Goal: Task Accomplishment & Management: Use online tool/utility

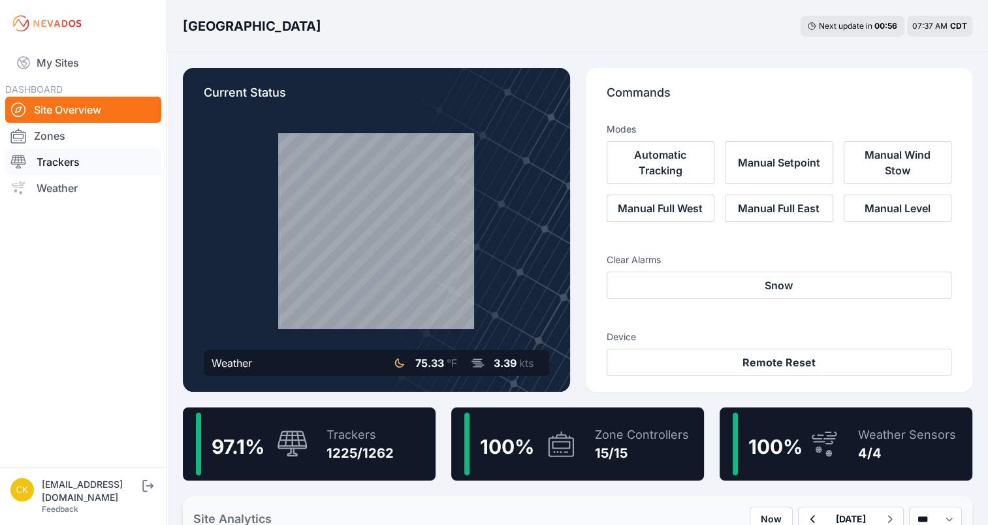
click at [47, 167] on link "Trackers" at bounding box center [83, 162] width 156 height 26
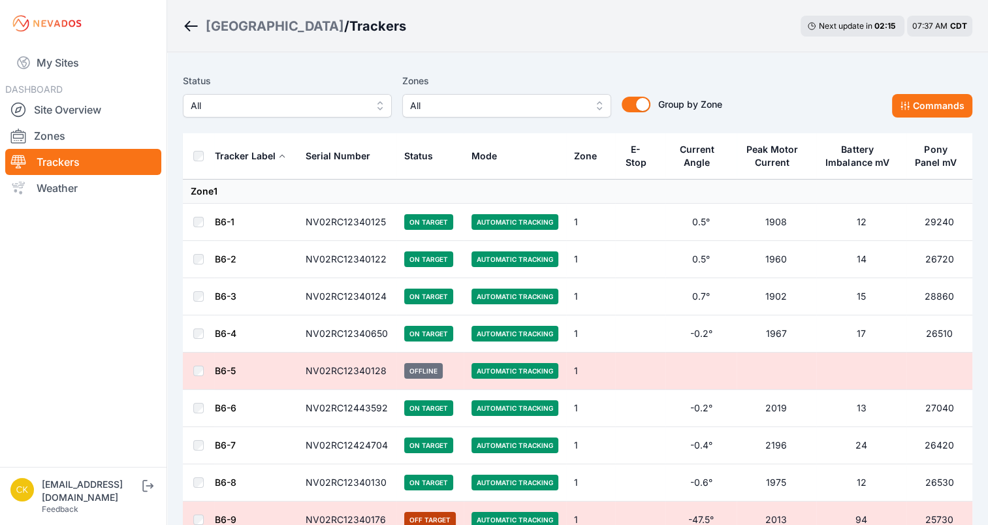
click at [447, 103] on span "All" at bounding box center [497, 106] width 175 height 16
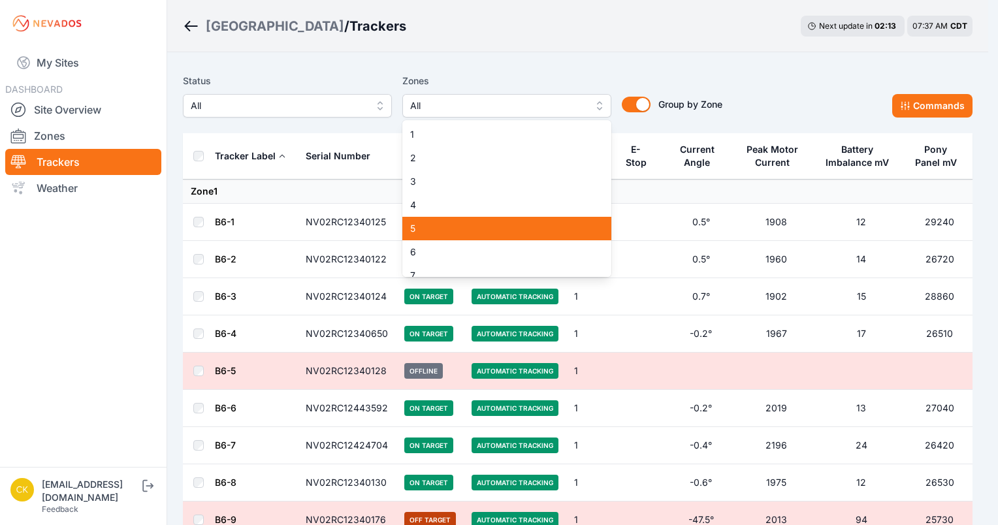
click at [429, 225] on span "5" at bounding box center [499, 228] width 178 height 13
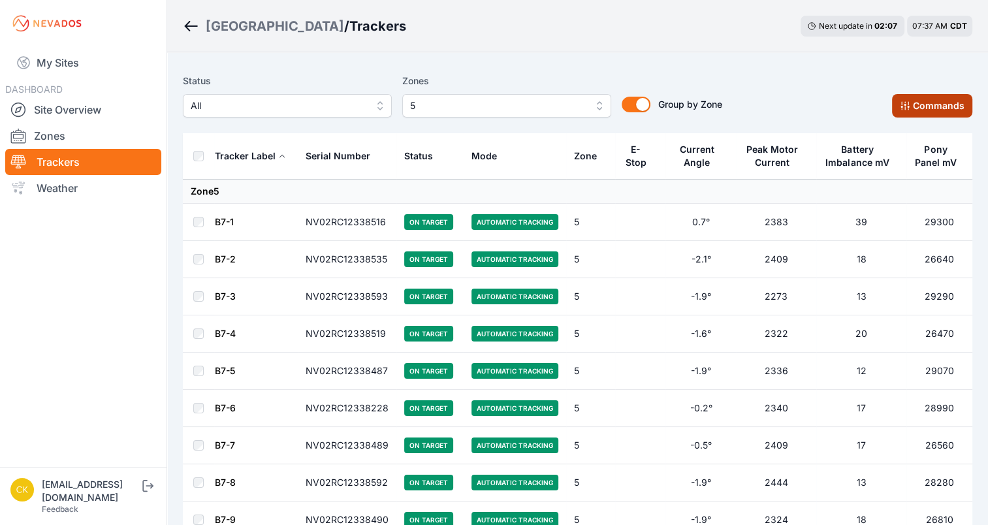
click at [924, 106] on button "Commands" at bounding box center [932, 106] width 80 height 24
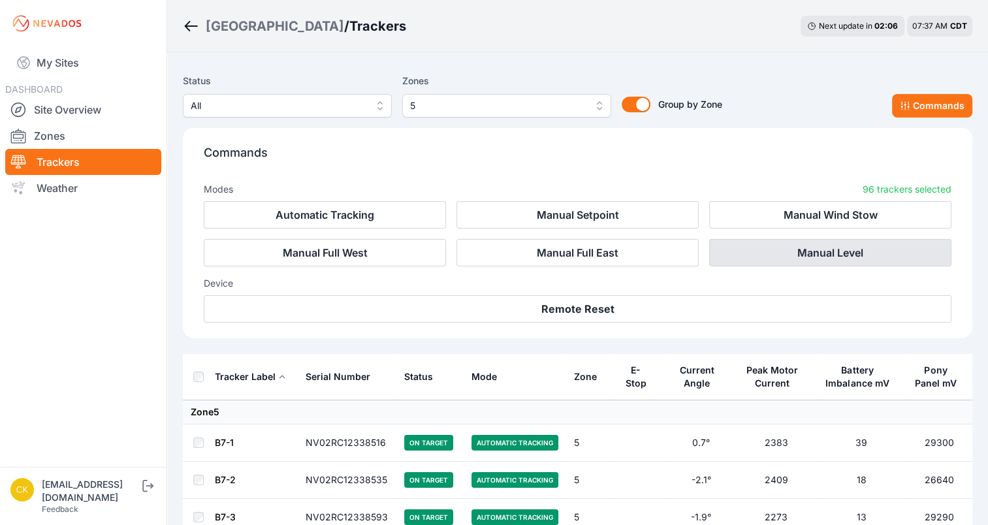
click at [852, 250] on button "Manual Level" at bounding box center [830, 252] width 242 height 27
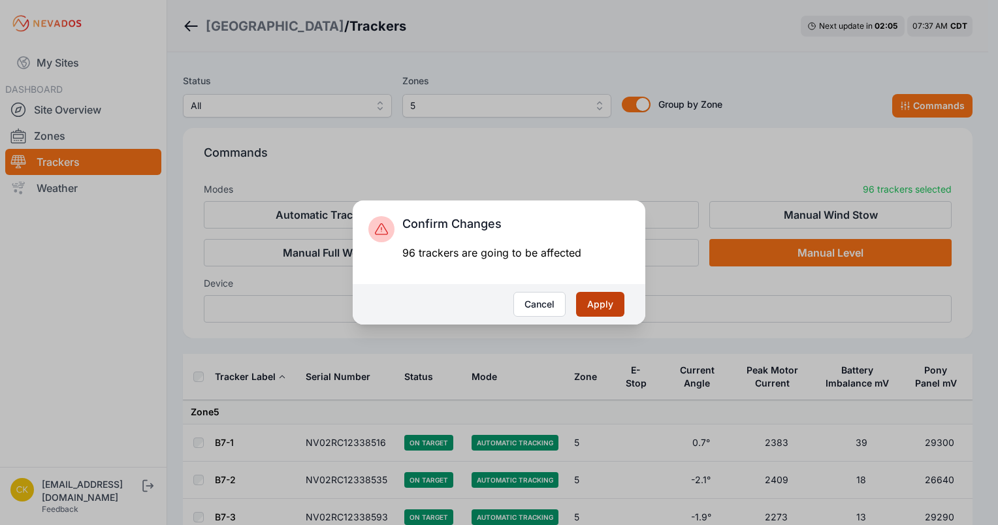
click at [604, 307] on button "Apply" at bounding box center [600, 304] width 48 height 25
